Goal: Check status: Check status

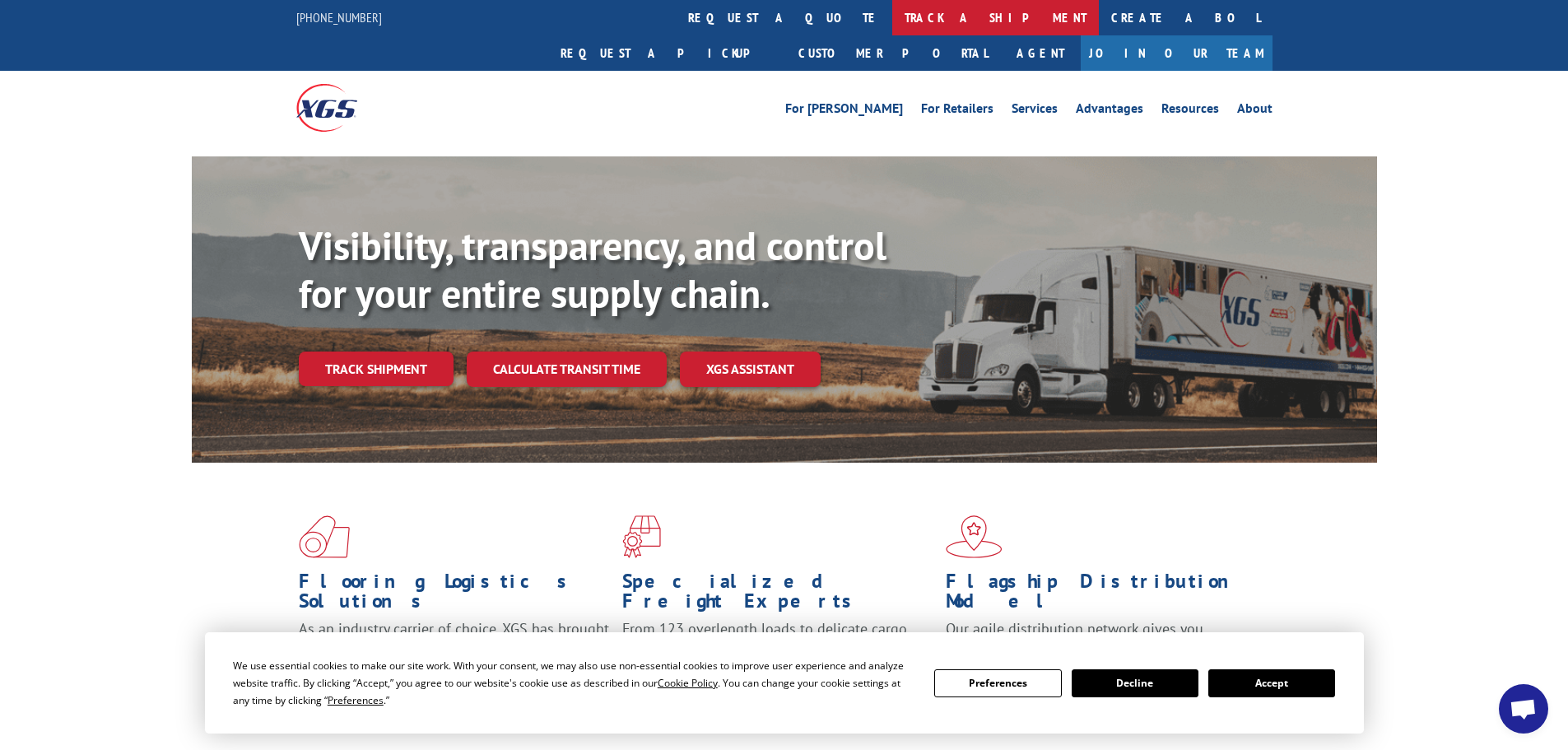
click at [892, 16] on link "track a shipment" at bounding box center [995, 17] width 207 height 35
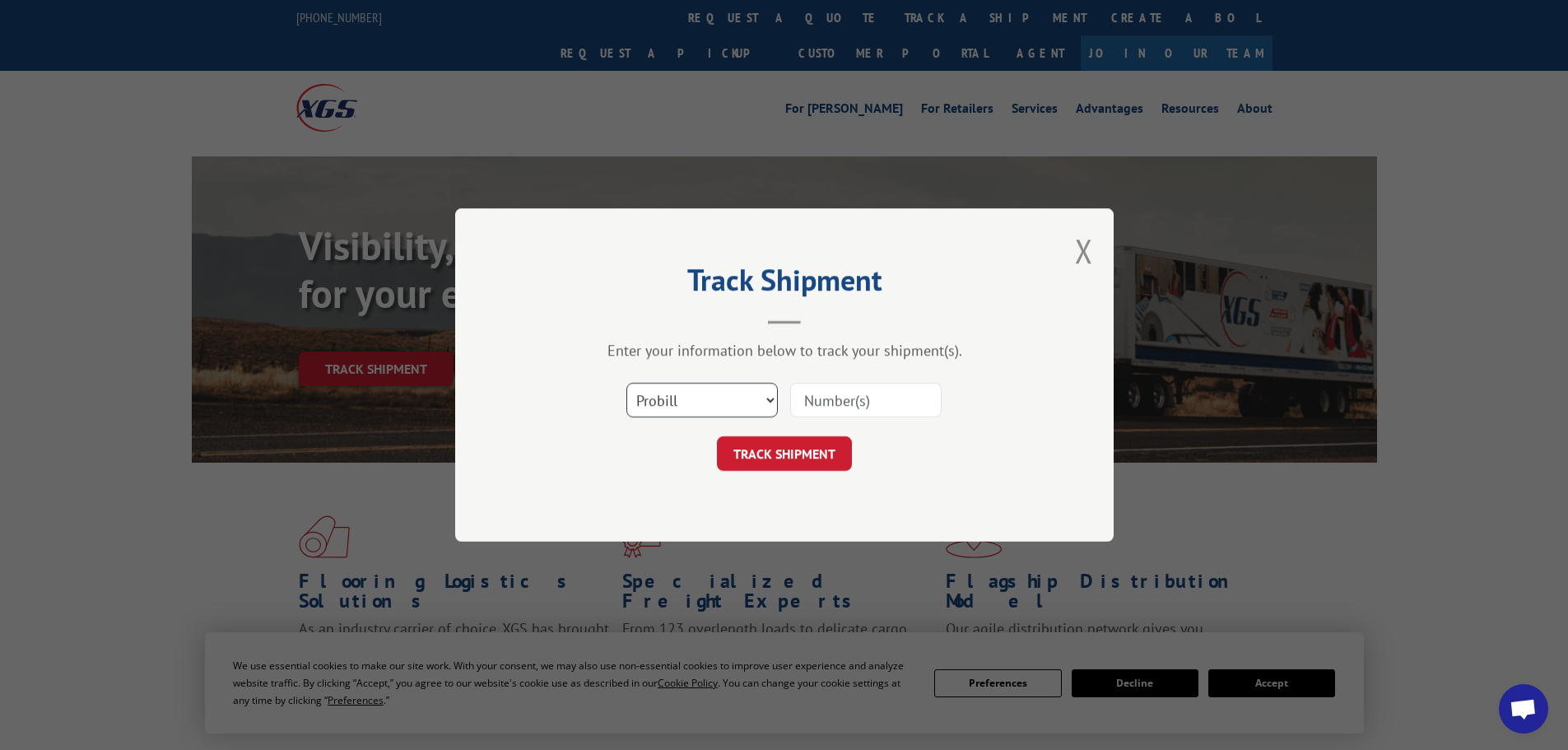
click at [702, 396] on select "Select category... Probill BOL PO" at bounding box center [702, 400] width 152 height 34
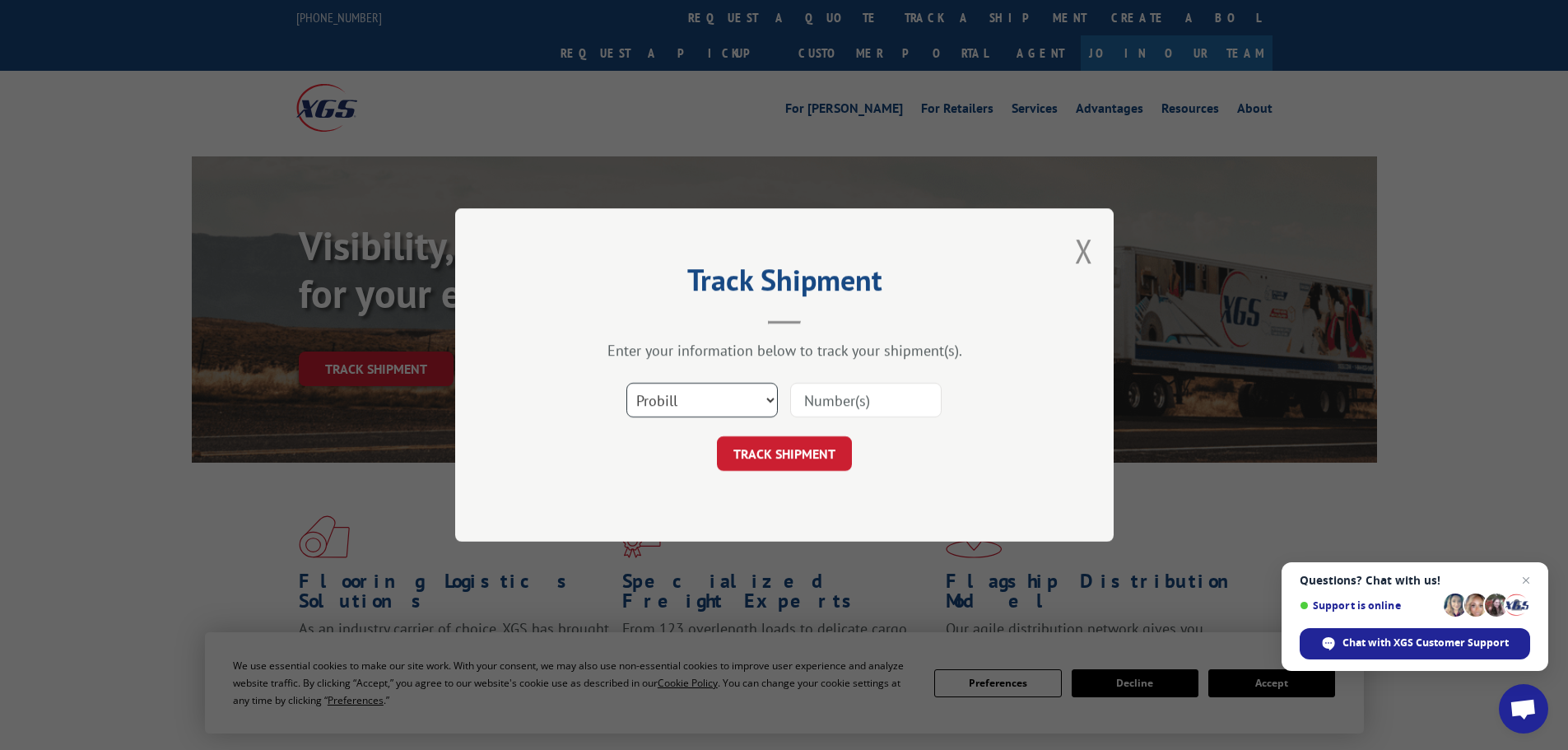
select select "bol"
click at [626, 383] on select "Select category... Probill BOL PO" at bounding box center [702, 400] width 152 height 34
click at [825, 412] on input at bounding box center [866, 400] width 152 height 34
paste input "7037857"
type input "7037857"
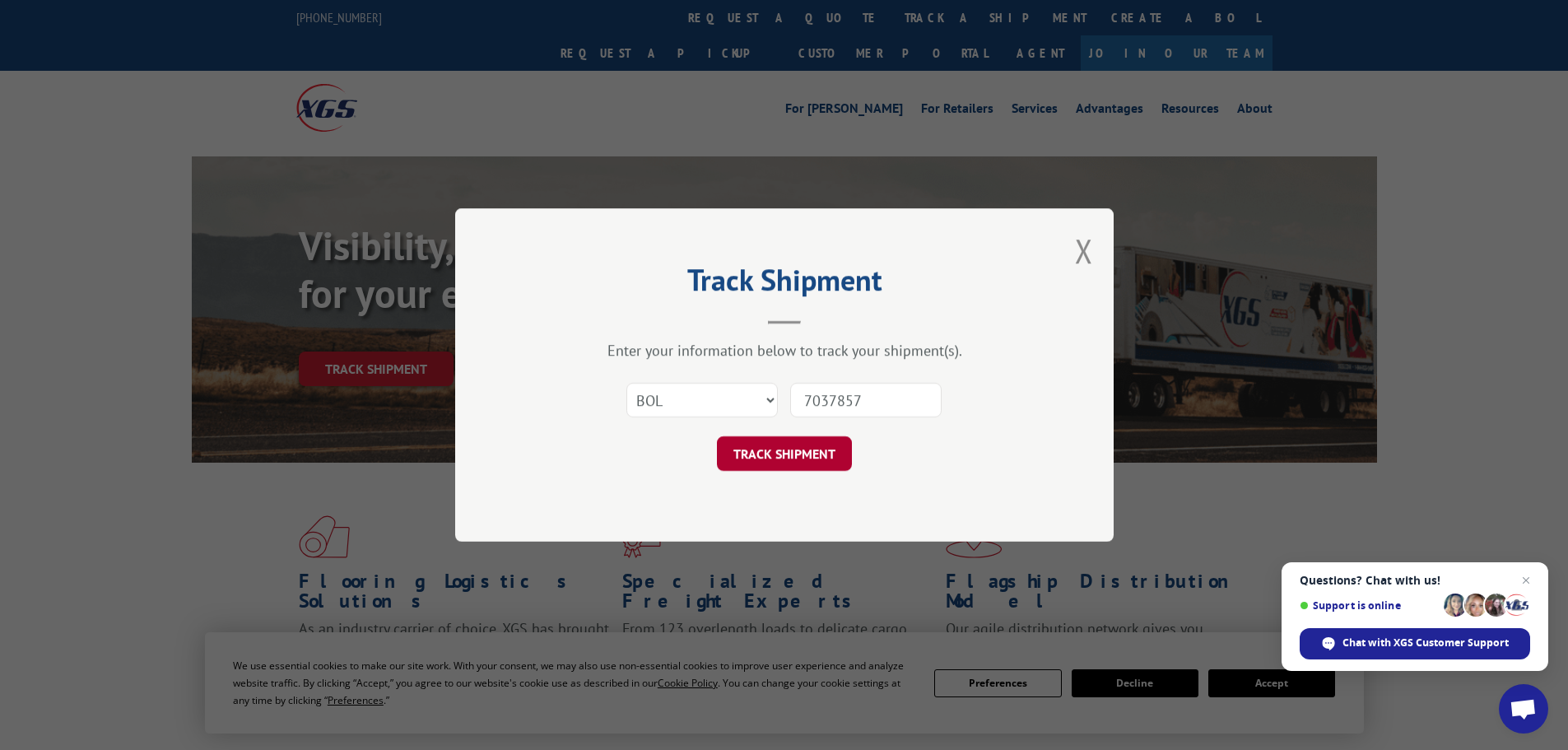
click at [817, 450] on button "TRACK SHIPMENT" at bounding box center [784, 453] width 135 height 34
